Goal: Find contact information: Find contact information

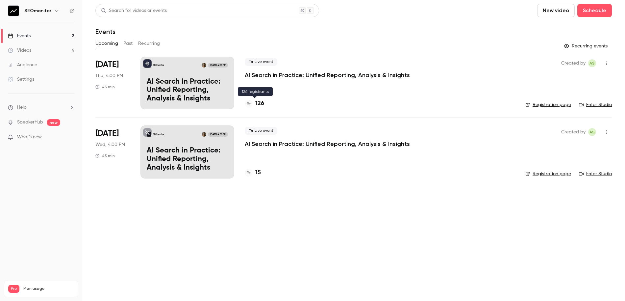
click at [257, 104] on h4 "126" at bounding box center [259, 103] width 9 height 9
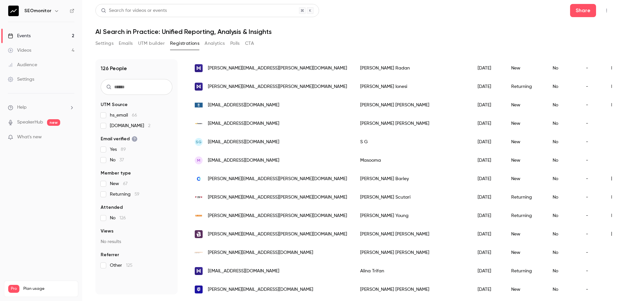
scroll to position [63, 0]
click at [209, 217] on span "[PERSON_NAME][EMAIL_ADDRESS][PERSON_NAME][DOMAIN_NAME]" at bounding box center [277, 215] width 139 height 7
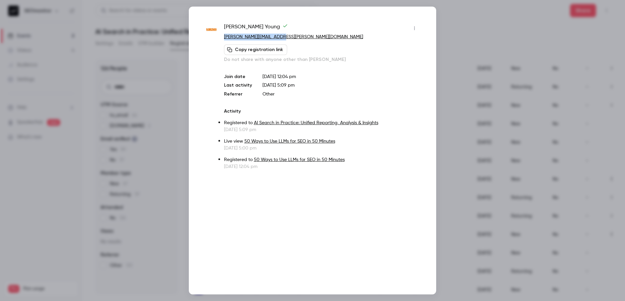
copy link "[PERSON_NAME][EMAIL_ADDRESS][PERSON_NAME][DOMAIN_NAME]"
